Goal: Navigation & Orientation: Find specific page/section

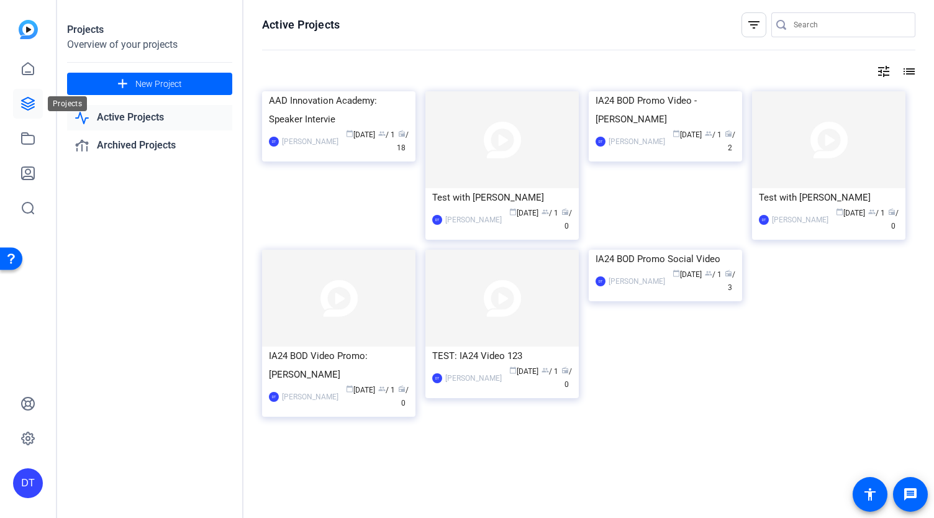
click at [32, 103] on icon at bounding box center [27, 103] width 15 height 15
click at [116, 116] on link "Active Projects" at bounding box center [149, 117] width 165 height 25
click at [30, 73] on icon at bounding box center [27, 68] width 15 height 15
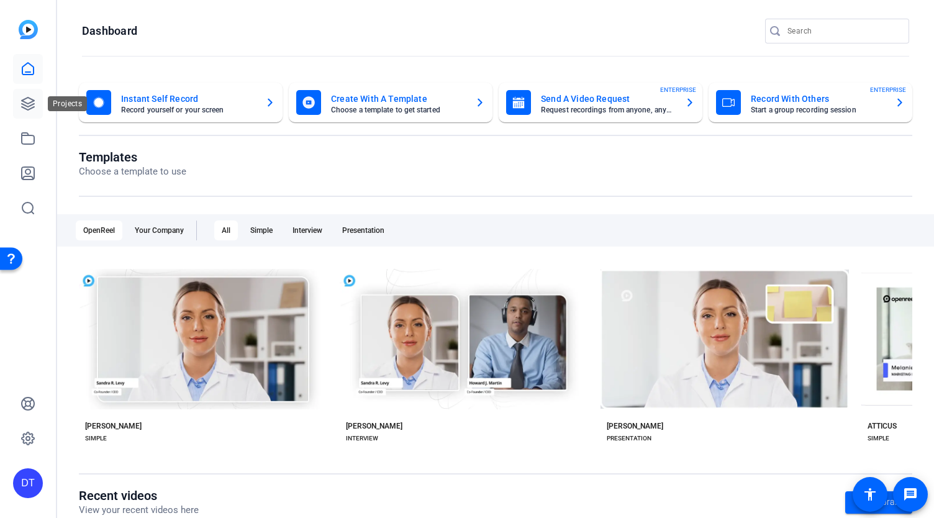
click at [30, 106] on icon at bounding box center [28, 103] width 12 height 12
